Goal: Use online tool/utility: Utilize a website feature to perform a specific function

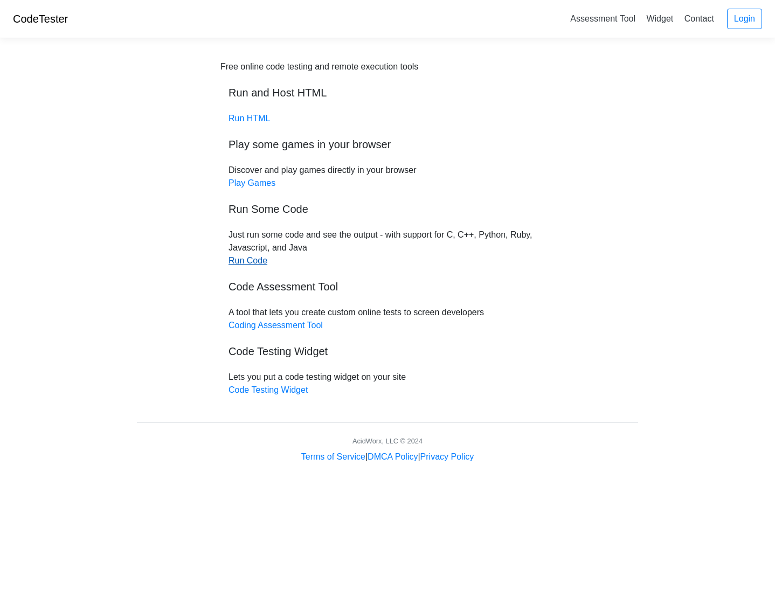
click at [259, 262] on link "Run Code" at bounding box center [247, 260] width 39 height 9
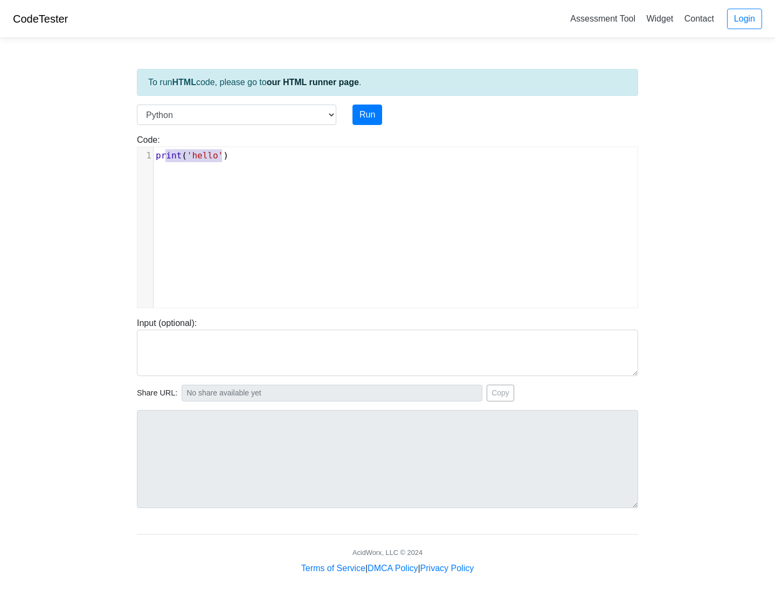
scroll to position [4, 0]
type textarea "print('hello')"
drag, startPoint x: 166, startPoint y: 149, endPoint x: 140, endPoint y: 159, distance: 27.8
click at [154, 159] on div "1 print ( 'hello' )" at bounding box center [400, 155] width 492 height 13
click at [330, 116] on select "C C++ Go Java Javascript Python Ruby" at bounding box center [236, 114] width 199 height 20
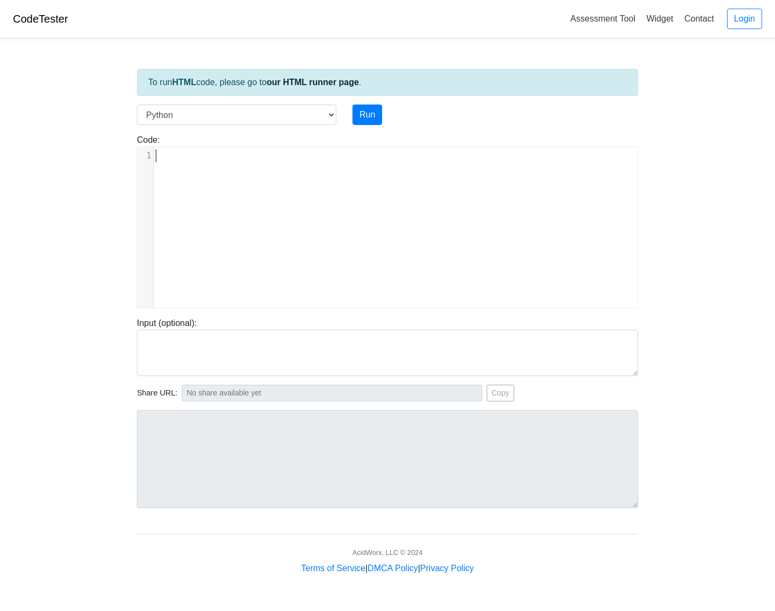
click at [254, 228] on div "​ x 1 ​" at bounding box center [395, 235] width 516 height 177
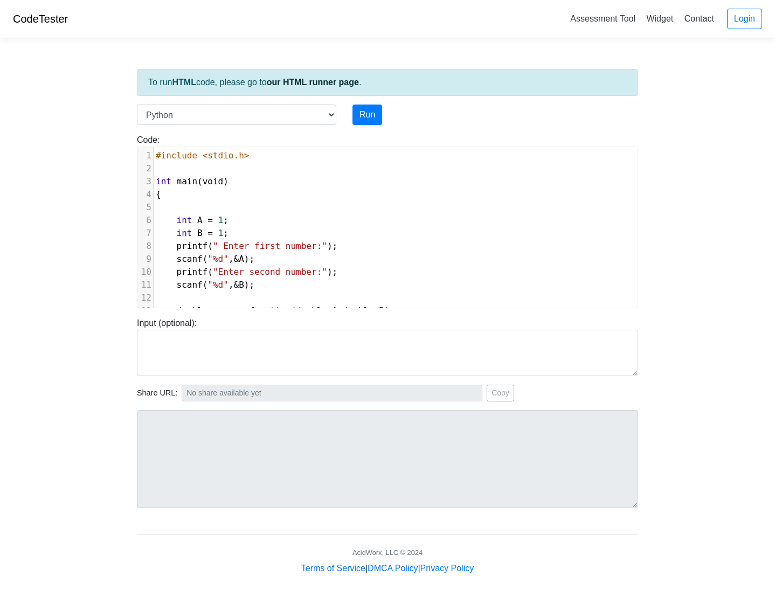
scroll to position [180, 0]
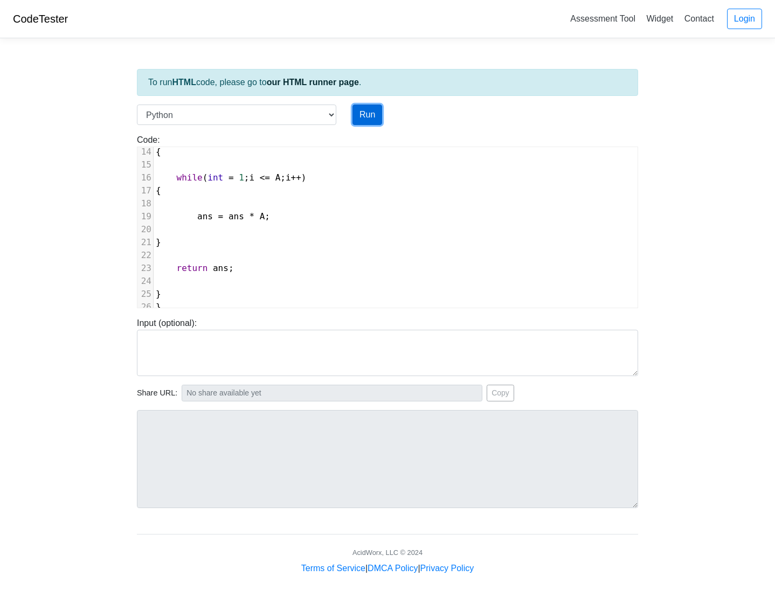
click at [371, 112] on button "Run" at bounding box center [367, 114] width 30 height 20
type input "[URL][DOMAIN_NAME]"
type textarea "Submission status: Runtime Error (NZEC) Stderr: File "script.py", line 3 int ma…"
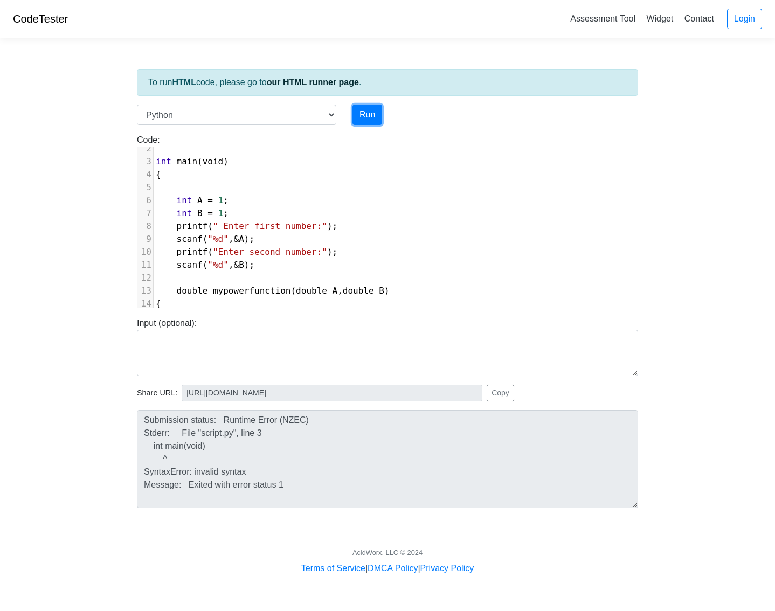
scroll to position [0, 0]
click at [255, 166] on pre "int main ( void )" at bounding box center [396, 163] width 484 height 13
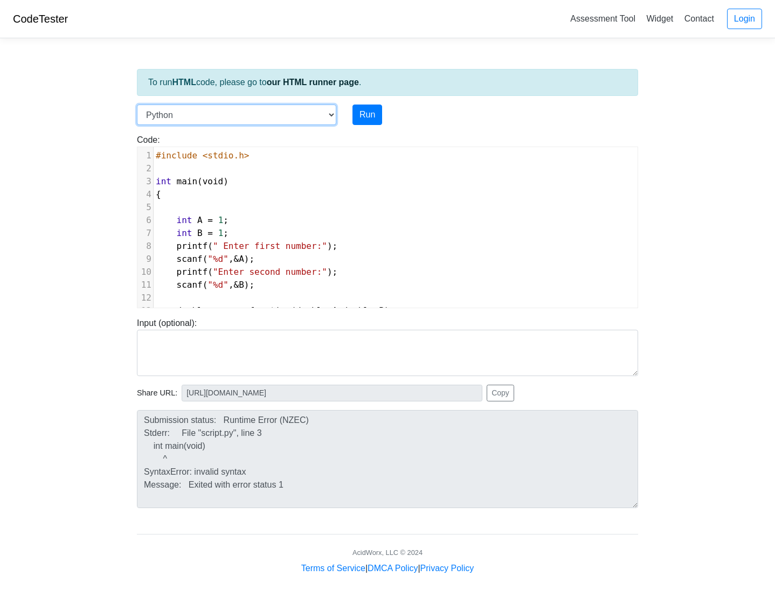
click at [336, 109] on select "C C++ Go Java Javascript Python Ruby" at bounding box center [236, 114] width 199 height 20
select select "cpp"
click at [137, 104] on select "C C++ Go Java Javascript Python Ruby" at bounding box center [236, 114] width 199 height 20
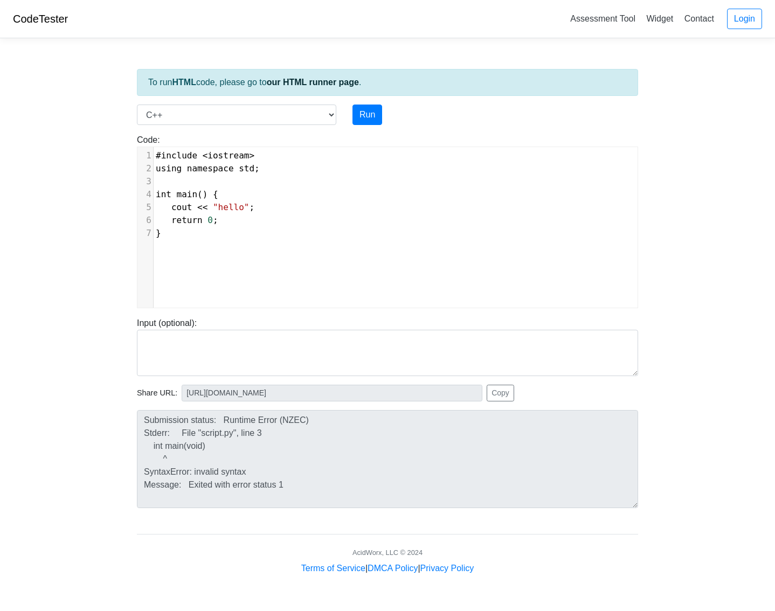
scroll to position [4, 0]
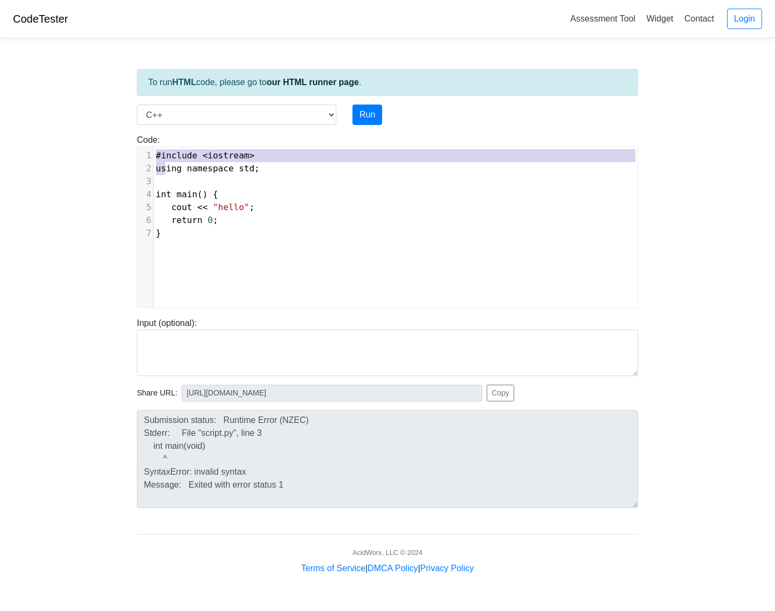
type textarea "#include <iostream> using namespace std; int main() { cout << "hello"; return 0…"
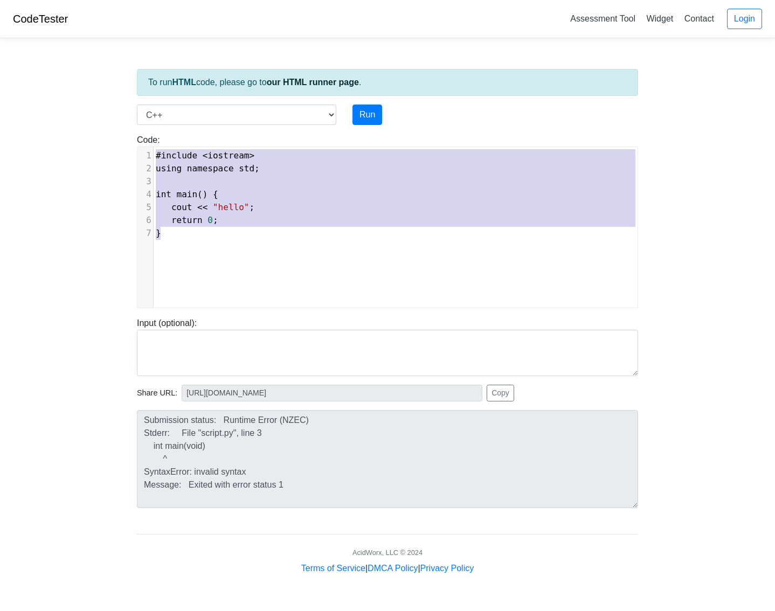
drag, startPoint x: 156, startPoint y: 151, endPoint x: 307, endPoint y: 310, distance: 219.1
click at [306, 310] on div "To run HTML code, please go to our HTML runner page . Language C C++ Go Java Ja…" at bounding box center [387, 311] width 517 height 528
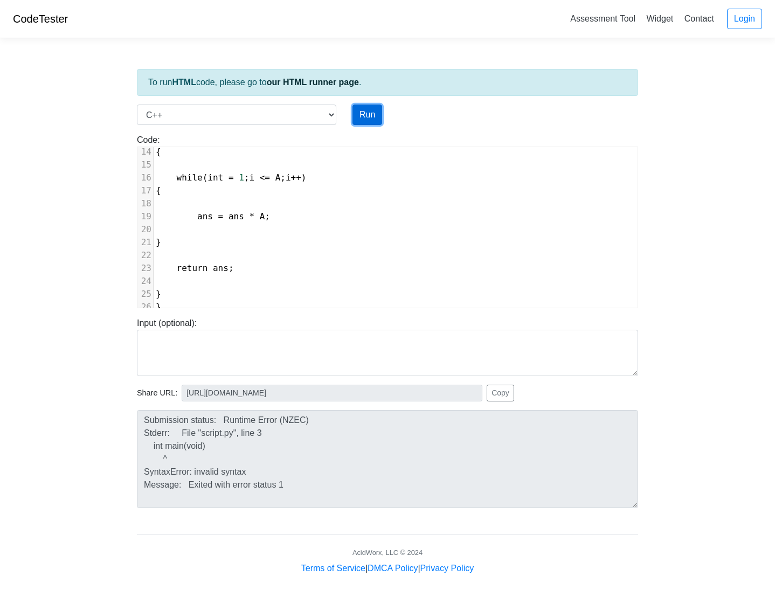
click at [369, 116] on button "Run" at bounding box center [367, 114] width 30 height 20
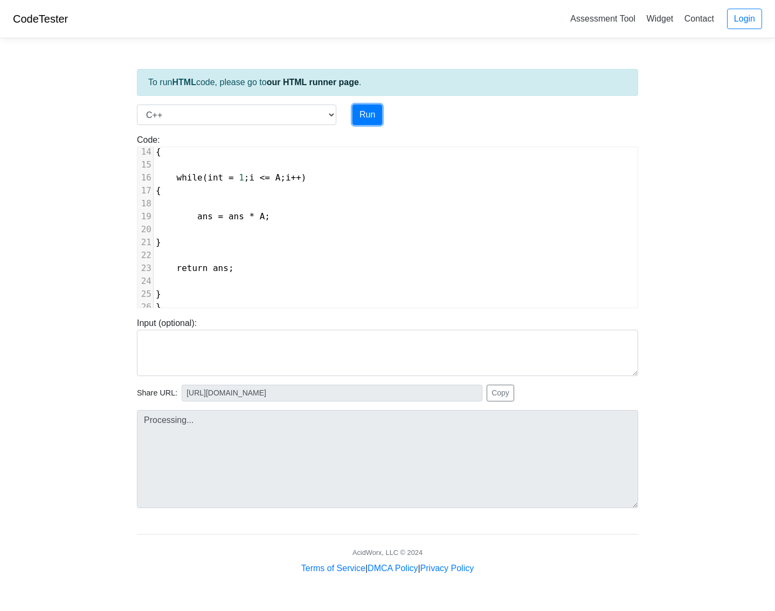
type input "[URL][DOMAIN_NAME]"
type textarea "Submission status: Compilation Error Compile Output: main.cpp: In function ‘int…"
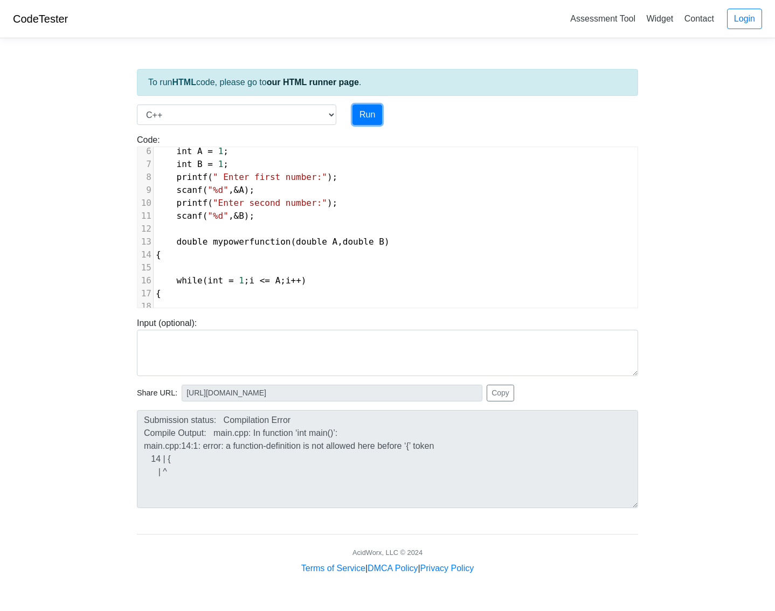
scroll to position [19, 0]
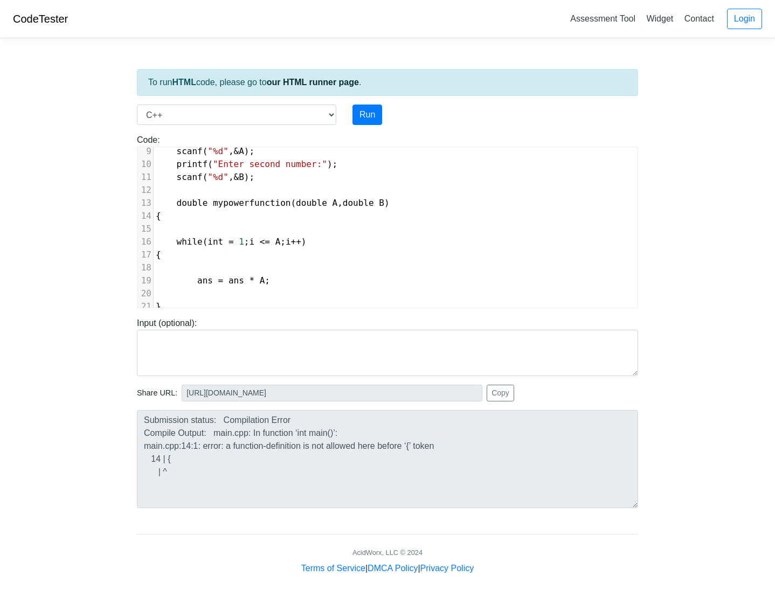
click at [198, 241] on span "while ( int = 1 ; i <= A ; i ++ )" at bounding box center [231, 241] width 151 height 10
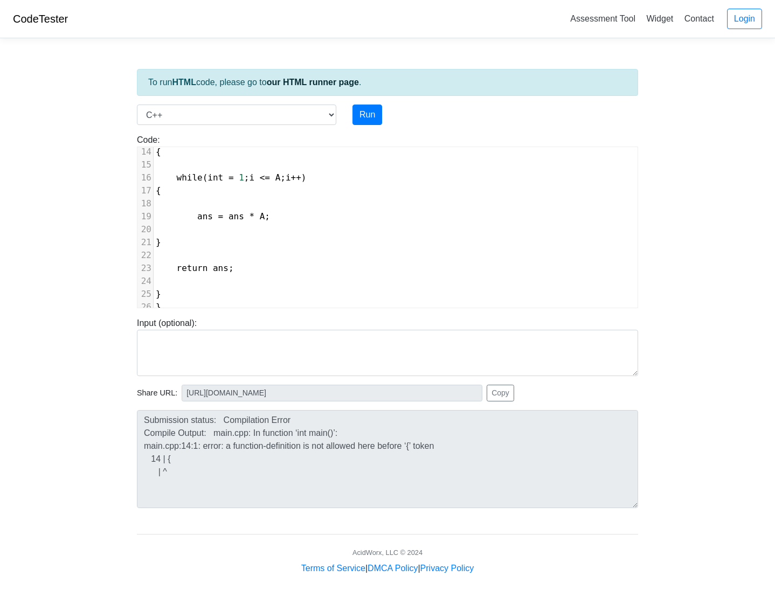
drag, startPoint x: 292, startPoint y: 104, endPoint x: 292, endPoint y: 111, distance: 7.6
click at [292, 105] on div "To run HTML code, please go to our HTML runner page . Language C C++ Go Java Ja…" at bounding box center [387, 311] width 517 height 528
click at [292, 112] on select "C C++ Go Java Javascript Python Ruby" at bounding box center [236, 114] width 199 height 20
select select "c"
click at [137, 104] on select "C C++ Go Java Javascript Python Ruby" at bounding box center [236, 114] width 199 height 20
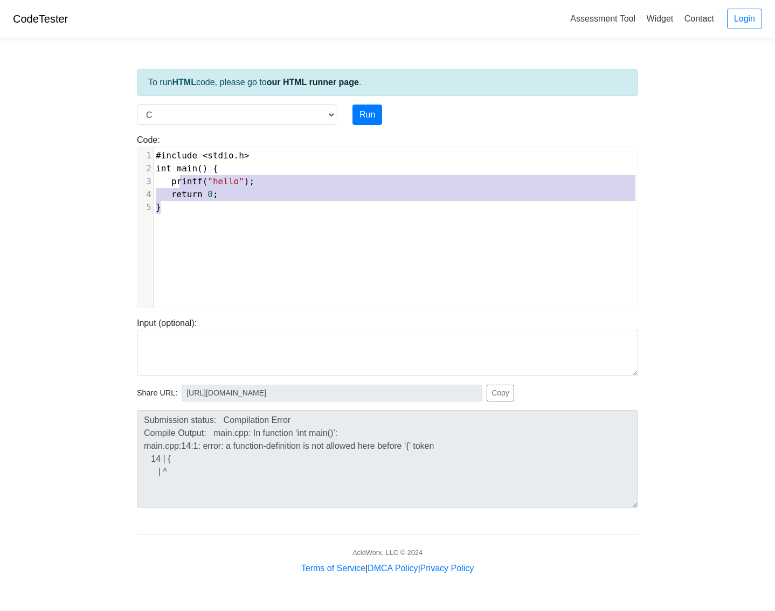
type textarea "#include <stdio.h> int main() { printf("hello"); return 0; }"
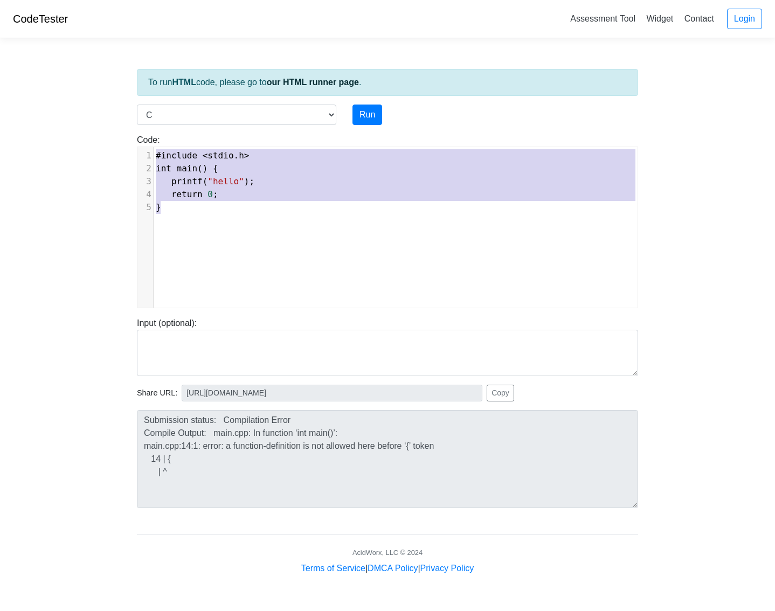
drag, startPoint x: 247, startPoint y: 238, endPoint x: 126, endPoint y: 136, distance: 157.9
click at [126, 136] on body "CodeTester Assessment Tool Widget Contact Login To run HTML code, please go to …" at bounding box center [387, 287] width 775 height 575
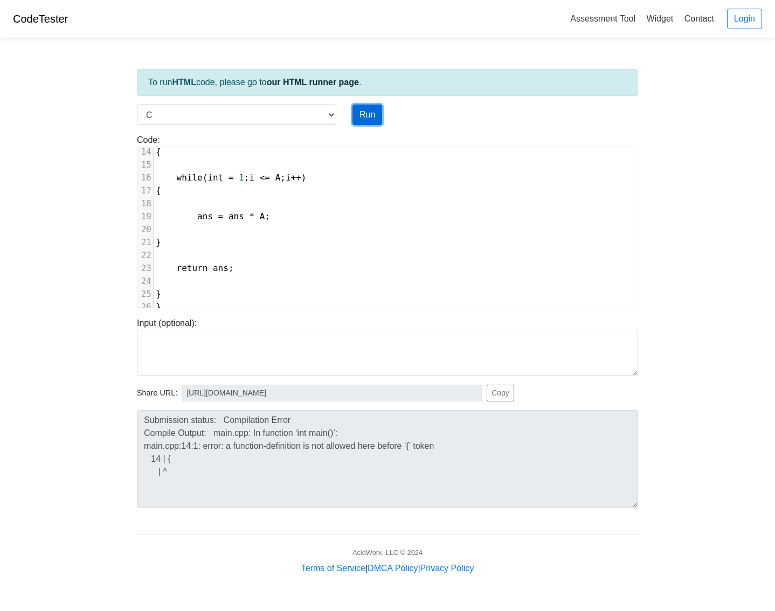
click at [366, 120] on button "Run" at bounding box center [367, 114] width 30 height 20
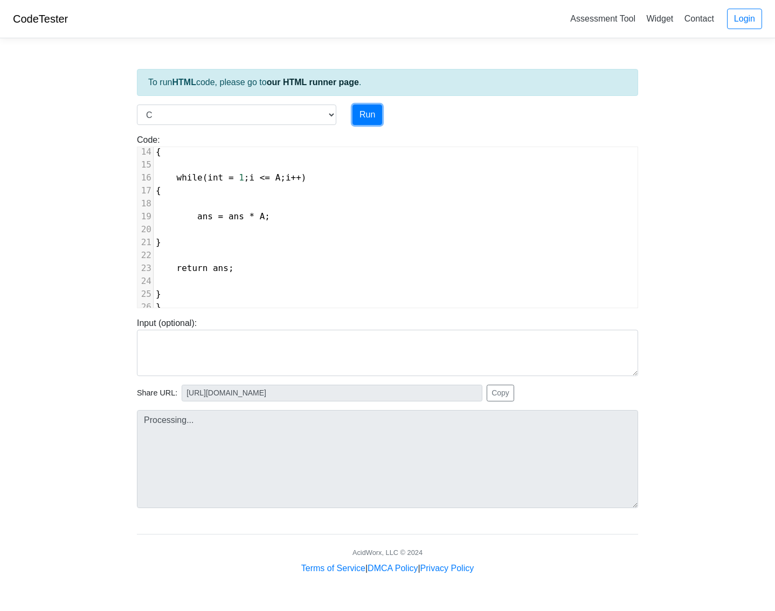
type input "[URL][DOMAIN_NAME]"
type textarea "Submission status: Compilation Error Compile Output: main.c: In function ‘mypow…"
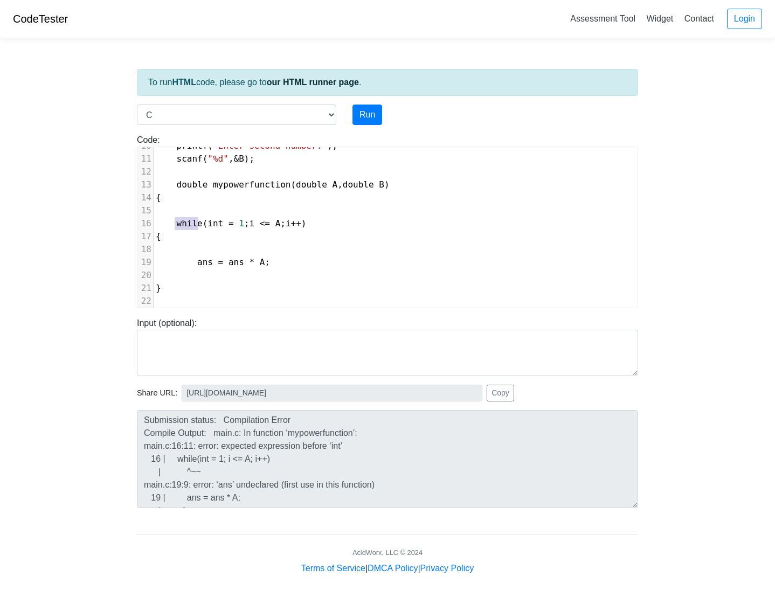
drag, startPoint x: 199, startPoint y: 223, endPoint x: 173, endPoint y: 227, distance: 26.1
click at [173, 227] on span "while ( int = 1 ; i <= A ; i ++ )" at bounding box center [231, 223] width 151 height 10
type textarea "for"
click at [362, 114] on button "Run" at bounding box center [367, 114] width 30 height 20
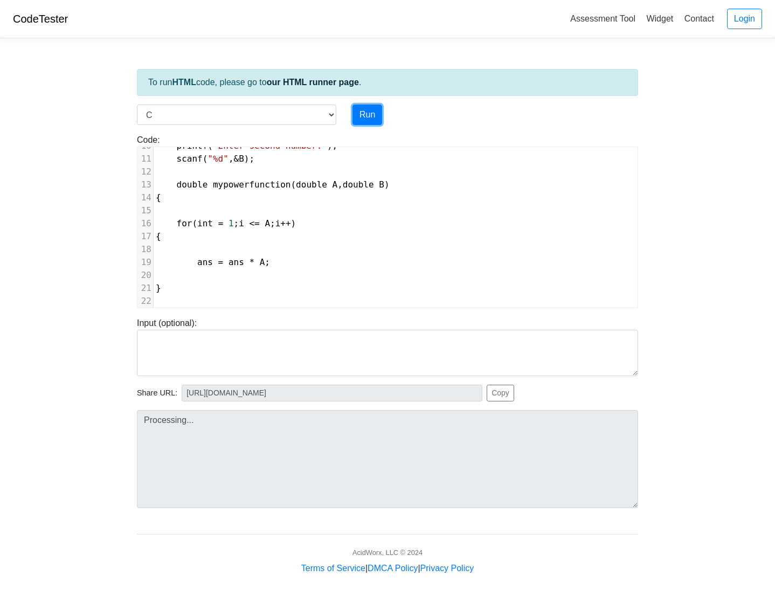
type input "[URL][DOMAIN_NAME]"
type textarea "Submission status: Compilation Error Compile Output: main.c: In function ‘mypow…"
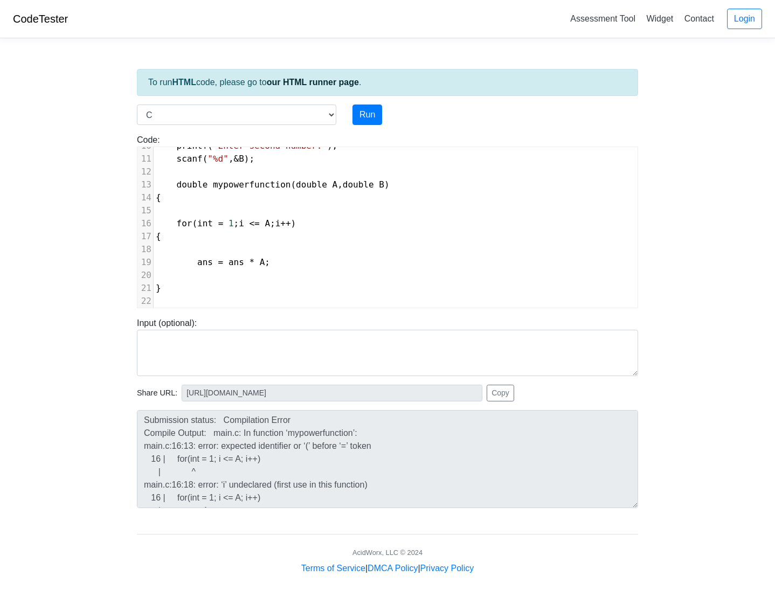
scroll to position [4, 14]
click at [191, 220] on span "for ( int = 1 ; i <= A ; i ++ )" at bounding box center [226, 223] width 140 height 10
click at [309, 226] on pre "for‘ ( ’int = 1 ; i <= A ; i ++ )" at bounding box center [396, 223] width 484 height 13
type textarea ")"
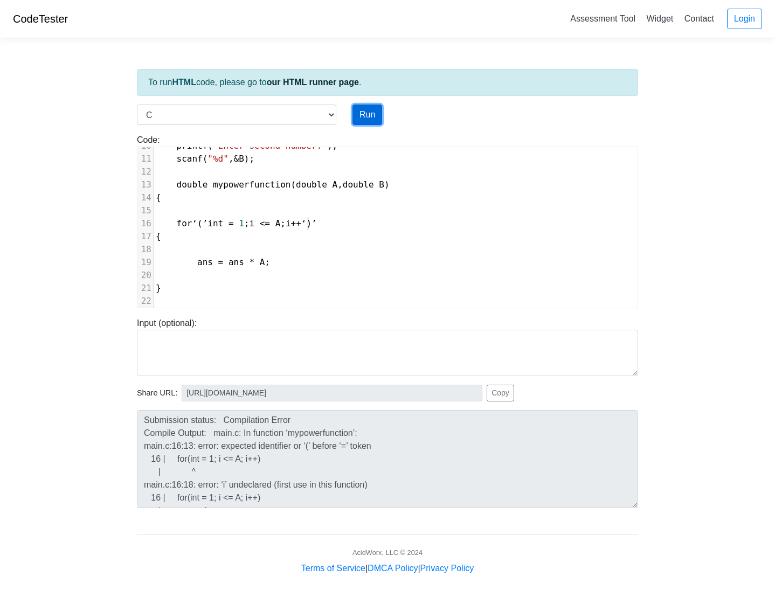
click at [358, 115] on button "Run" at bounding box center [367, 114] width 30 height 20
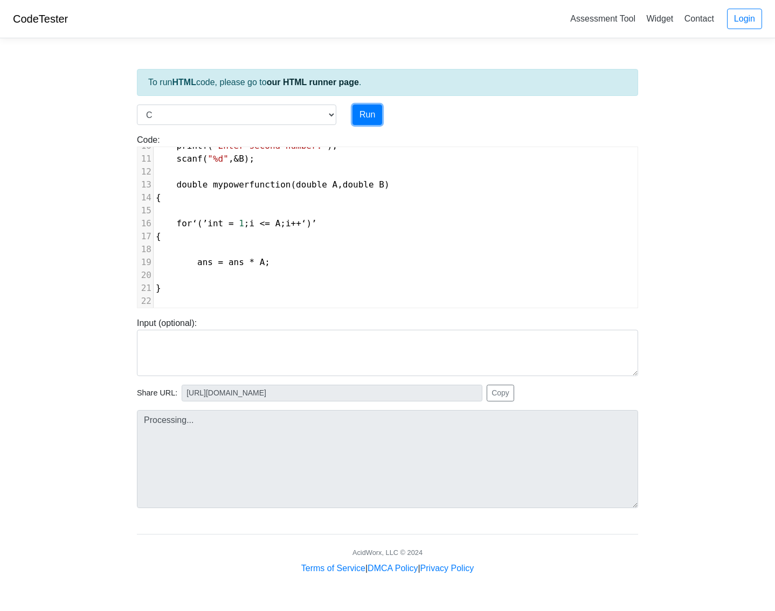
type input "[URL][DOMAIN_NAME]"
type textarea "Loremipsum dolors: Ametconsect Adipi Elitsed Doeius: temp.i: Ut laboreet ‘dolor…"
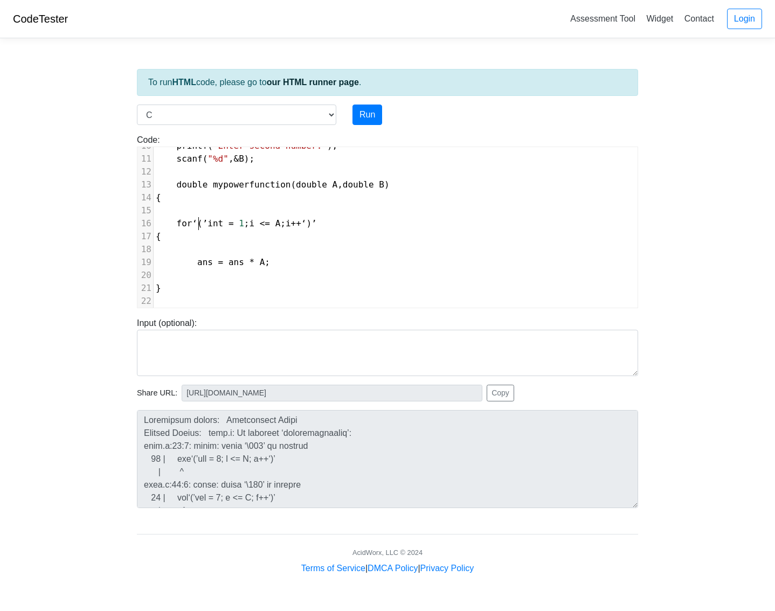
drag, startPoint x: 199, startPoint y: 223, endPoint x: 203, endPoint y: 233, distance: 10.9
click at [203, 221] on span "’int" at bounding box center [213, 223] width 21 height 10
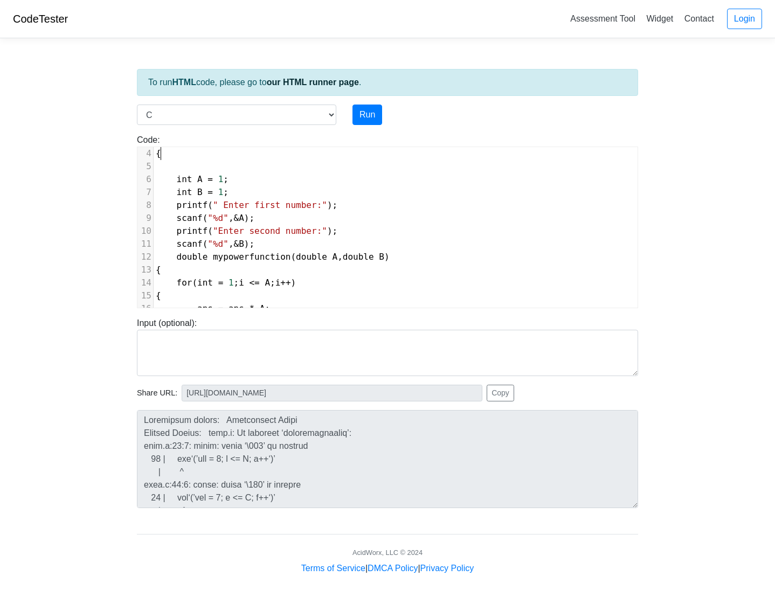
scroll to position [15, 0]
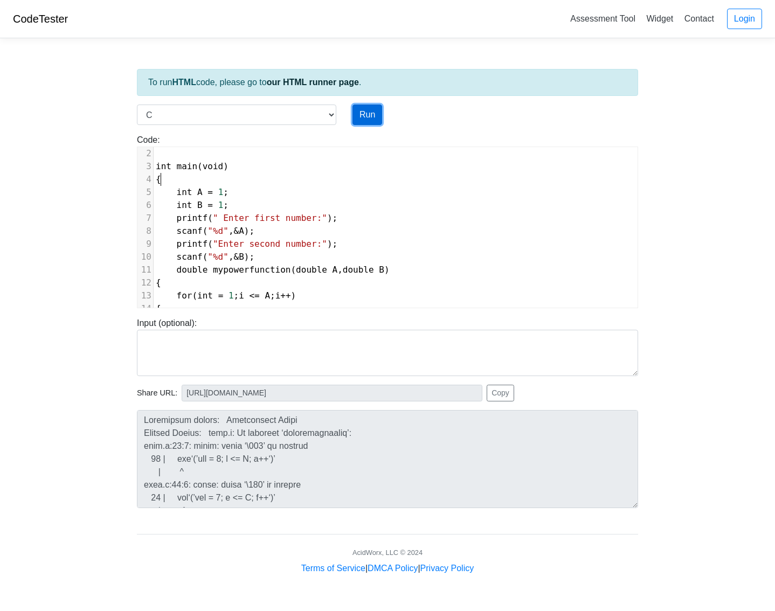
click at [361, 121] on button "Run" at bounding box center [367, 114] width 30 height 20
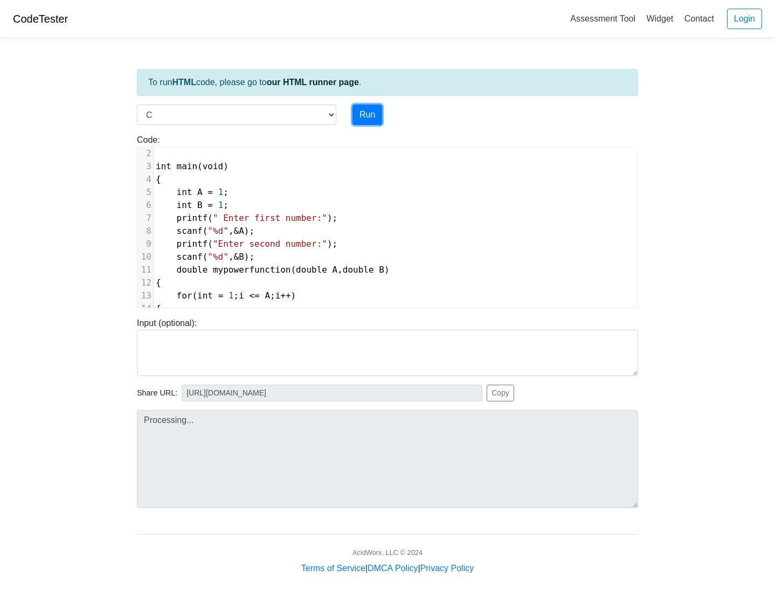
type input "[URL][DOMAIN_NAME]"
type textarea "Submission status: Compilation Error Compile Output: main.c: In function ‘mypow…"
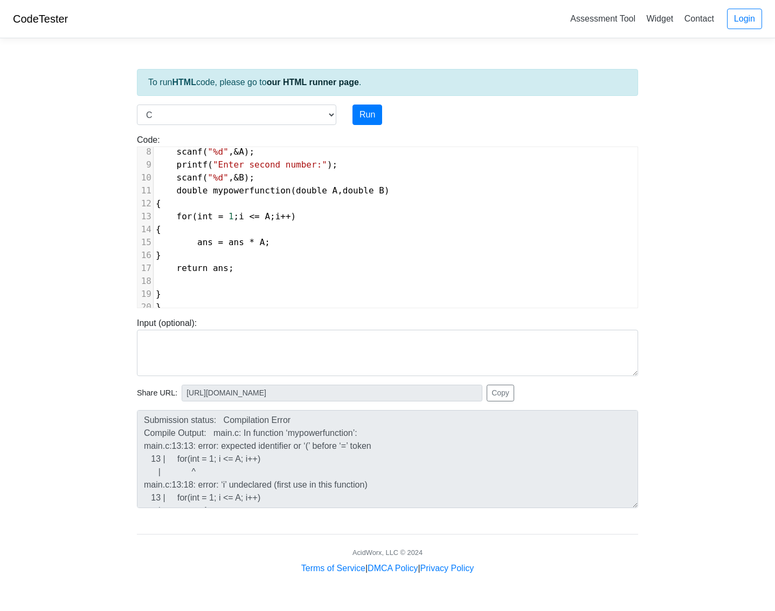
scroll to position [4, 0]
click at [192, 211] on span "for ( int = 1 ; i <= A ; i ++ )" at bounding box center [226, 216] width 140 height 10
type textarea "~"
type textarea "`"
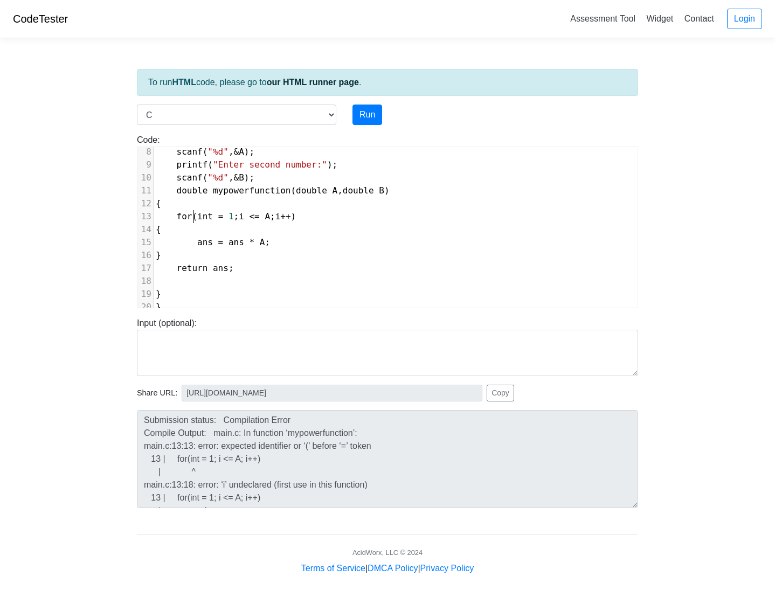
type textarea """
type textarea "'"
click at [374, 116] on button "Run" at bounding box center [367, 114] width 30 height 20
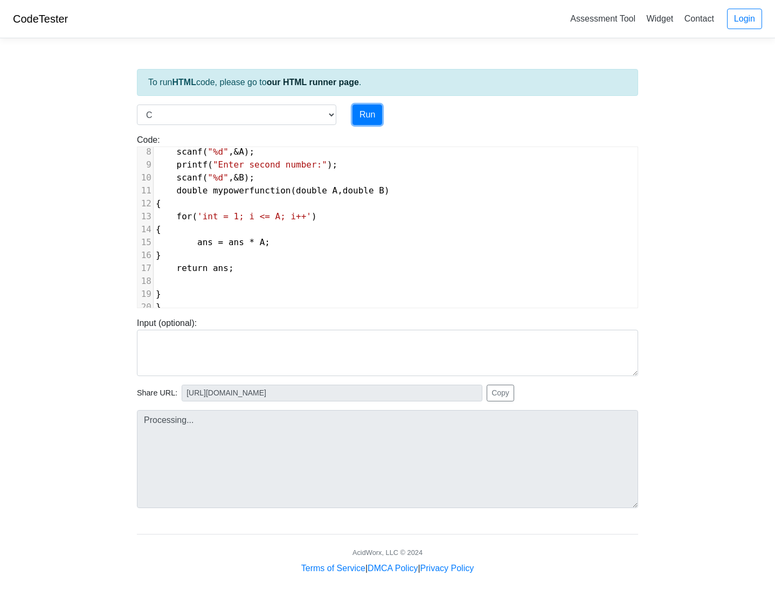
type input "[URL][DOMAIN_NAME]"
type textarea "Submission status: Compilation Error Compile Output: main.c: In function ‘mypow…"
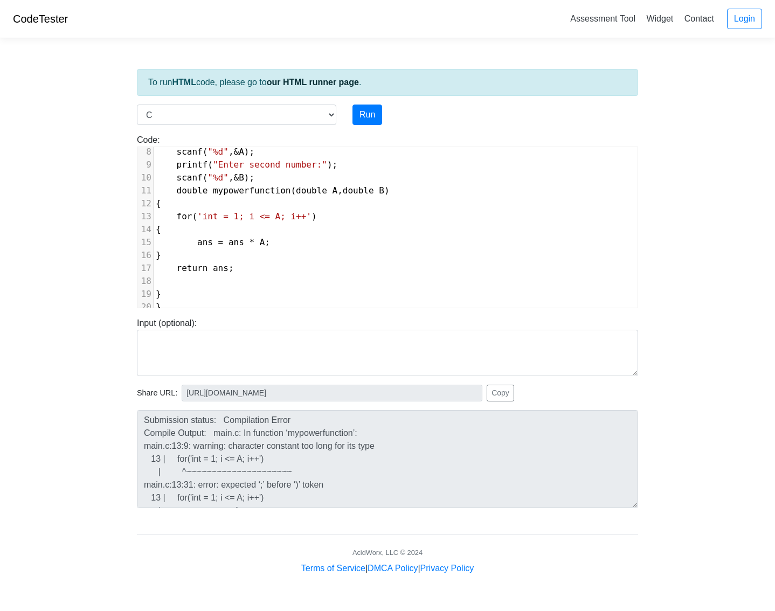
click at [299, 211] on span "for ( 'int = 1; i <= A; i++' )" at bounding box center [236, 216] width 161 height 10
click at [377, 111] on button "Run" at bounding box center [367, 114] width 30 height 20
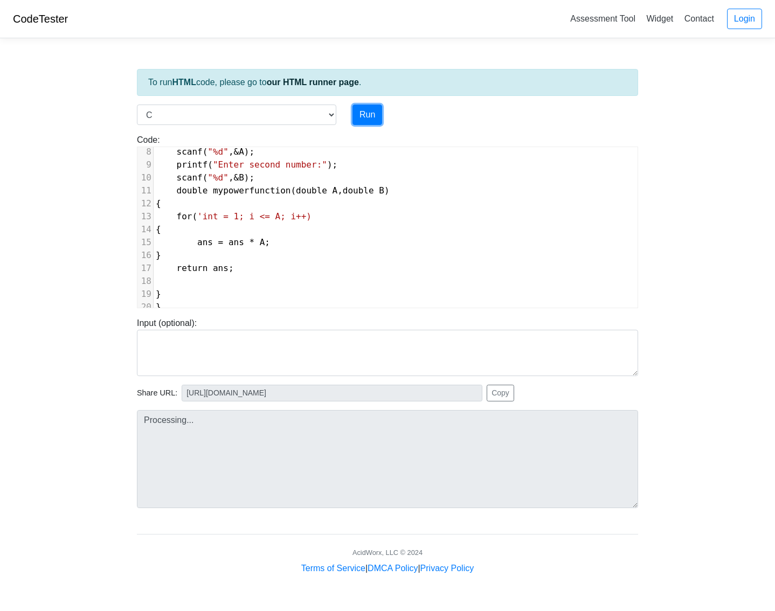
type input "[URL][DOMAIN_NAME]"
type textarea "Submission status: Compilation Error Compile Output: main.c: In function ‘mypow…"
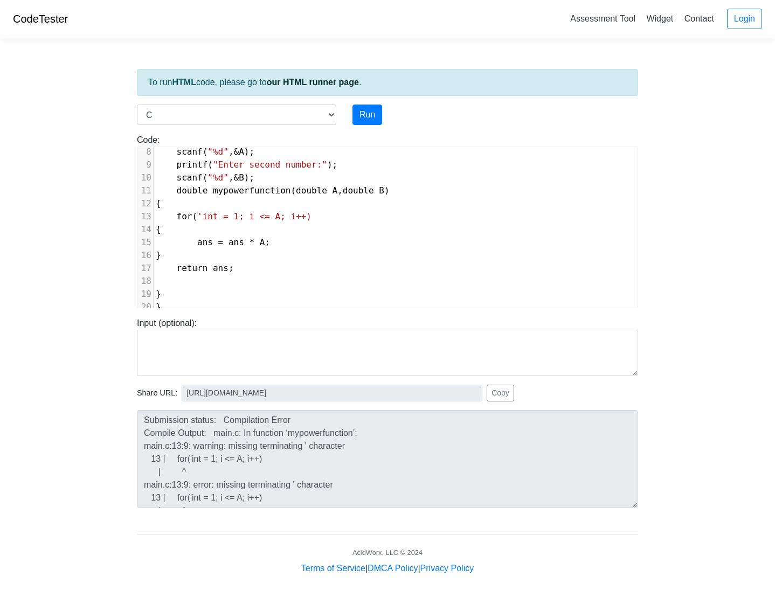
scroll to position [4, 0]
click at [189, 211] on span "for" at bounding box center [185, 216] width 16 height 10
type textarea "'"
click at [367, 111] on button "Run" at bounding box center [367, 114] width 30 height 20
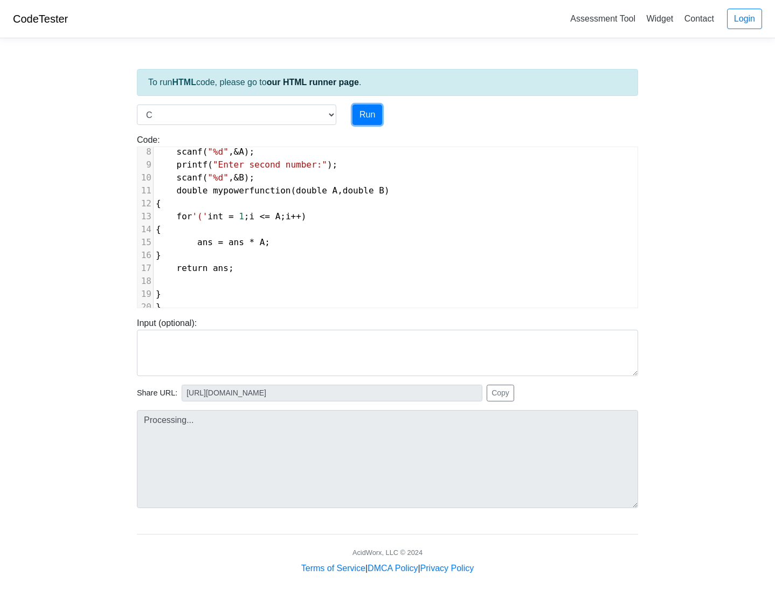
type input "[URL][DOMAIN_NAME]"
type textarea "Submission status: Compilation Error Compile Output: main.c: In function ‘mypow…"
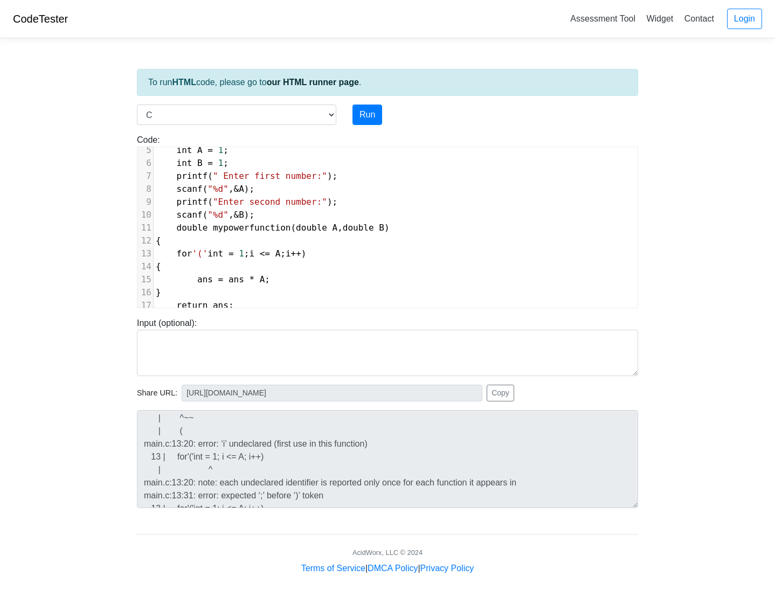
scroll to position [49, 0]
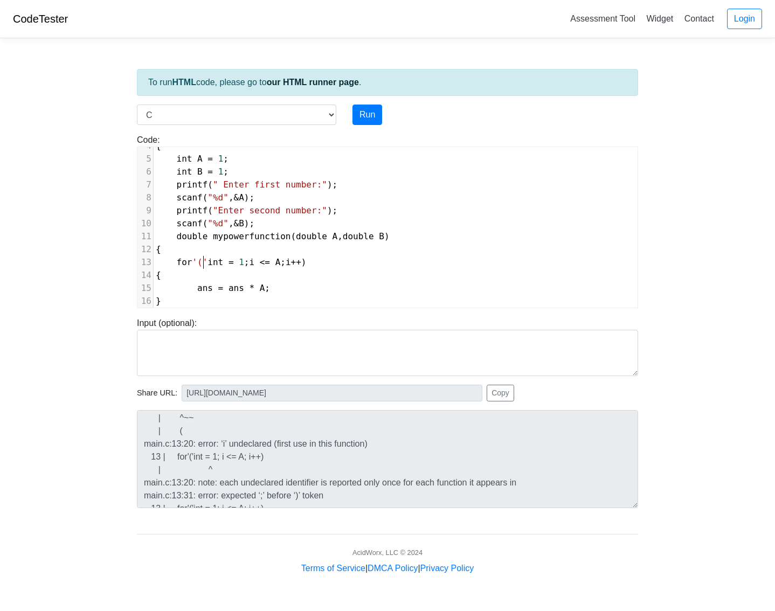
click at [201, 259] on span "'('" at bounding box center [200, 262] width 16 height 10
click at [194, 263] on span "'('" at bounding box center [200, 262] width 16 height 10
type textarea "while"
click at [375, 110] on button "Run" at bounding box center [367, 114] width 30 height 20
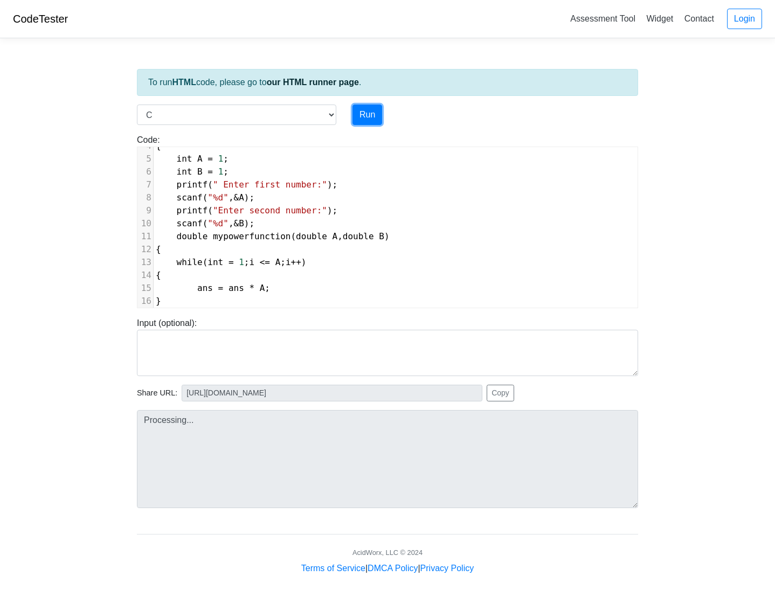
type input "[URL][DOMAIN_NAME]"
type textarea "Submission status: Compilation Error Compile Output: main.c: In function ‘mypow…"
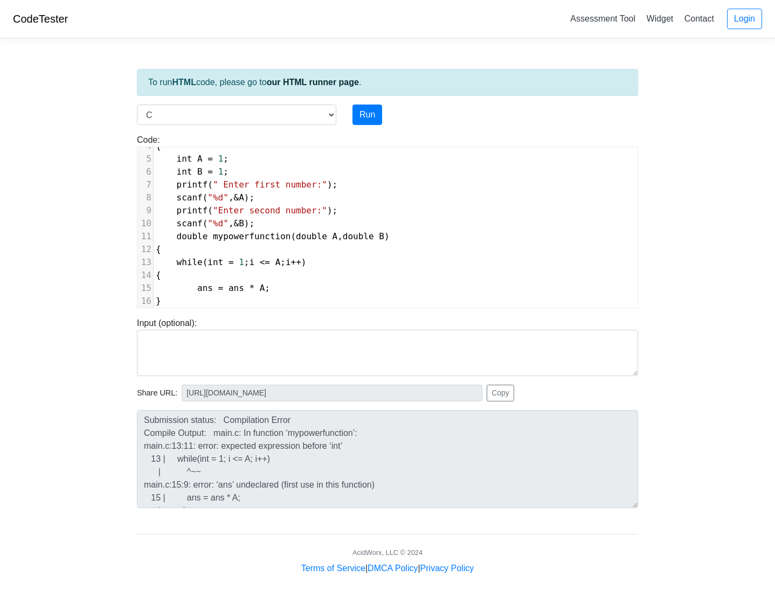
scroll to position [102, 0]
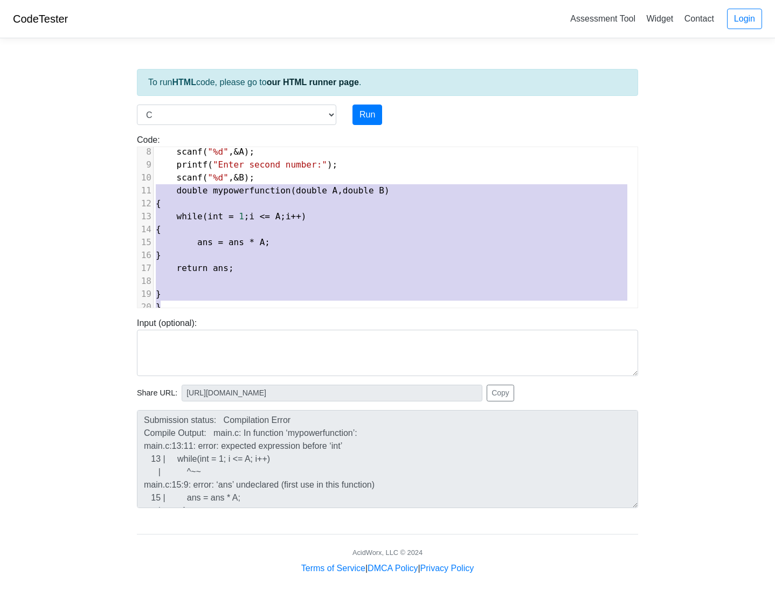
type textarea "#include <stdio.h> int main(void) { int A = 1; int B = 1; printf(" Enter first …"
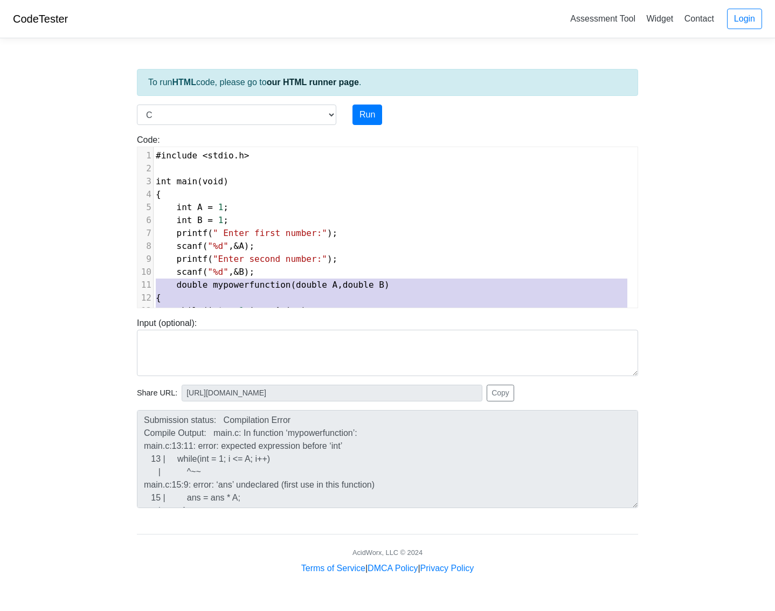
scroll to position [0, 0]
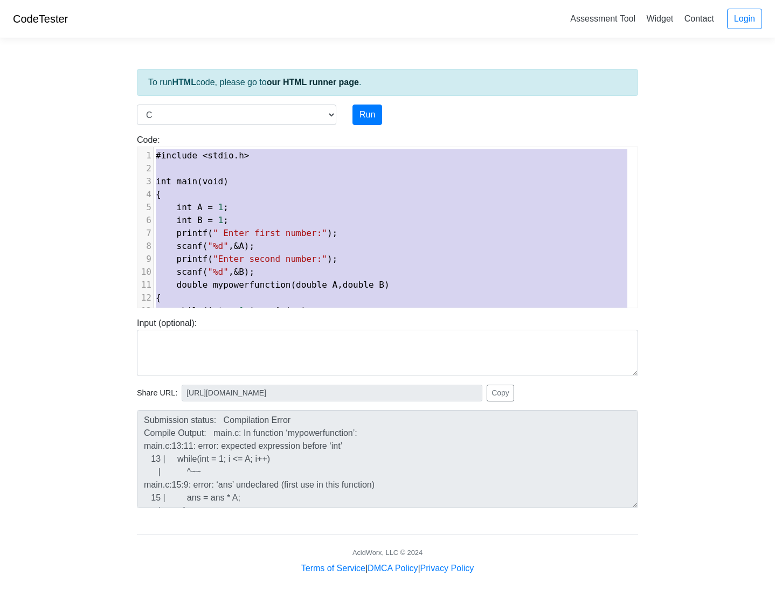
drag, startPoint x: 173, startPoint y: 300, endPoint x: 142, endPoint y: 117, distance: 185.2
click at [142, 117] on div "To run HTML code, please go to our HTML runner page . Language C C++ Go Java Ja…" at bounding box center [387, 311] width 517 height 528
click at [161, 171] on pre "​" at bounding box center [396, 168] width 484 height 13
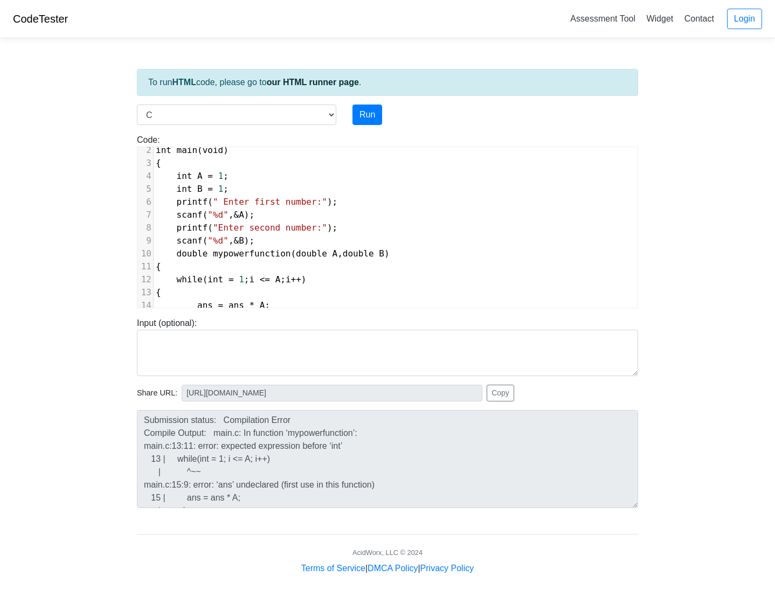
scroll to position [89, 0]
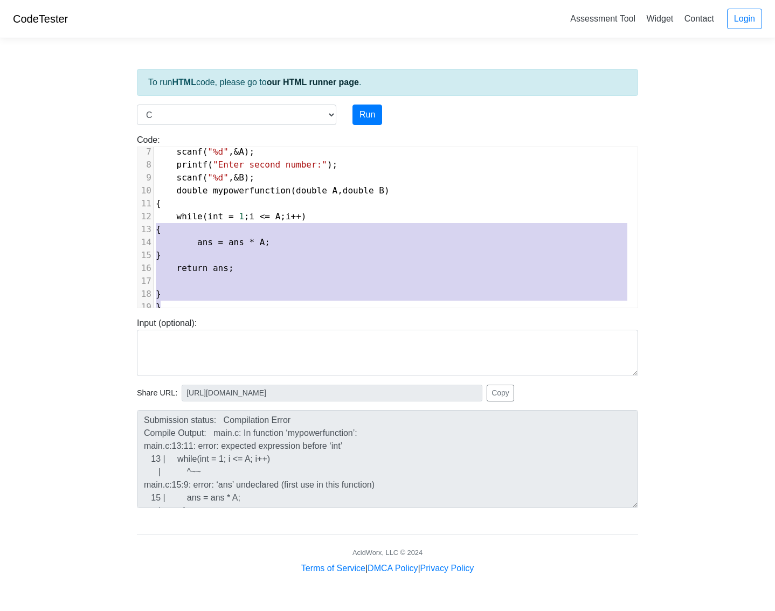
type textarea "#include <stdio.h> int main(void) { int A = 1; int B = 1; printf(" Enter first …"
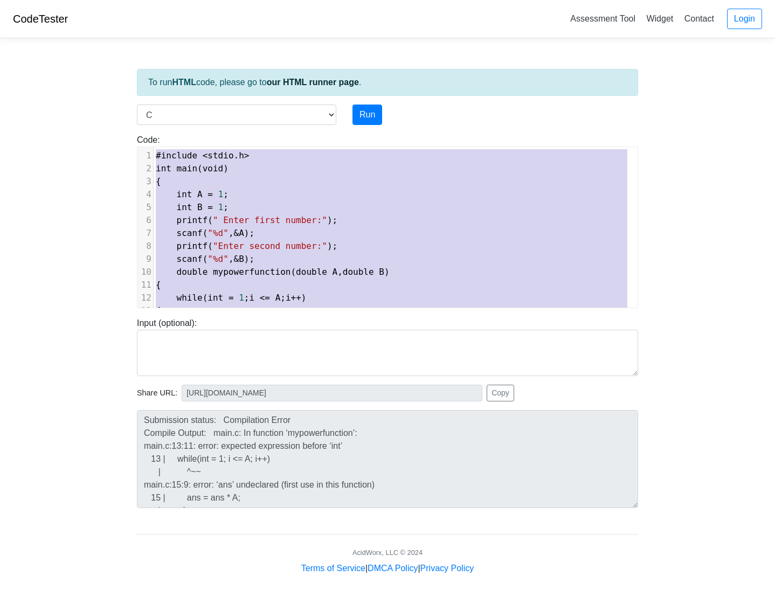
drag, startPoint x: 165, startPoint y: 302, endPoint x: 137, endPoint y: 106, distance: 198.0
click at [137, 106] on div "To run HTML code, please go to our HTML runner page . Language C C++ Go Java Ja…" at bounding box center [387, 311] width 517 height 528
